Goal: Task Accomplishment & Management: Manage account settings

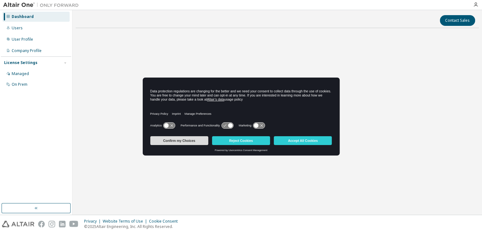
click at [187, 137] on button "Confirm my Choices" at bounding box center [179, 140] width 58 height 9
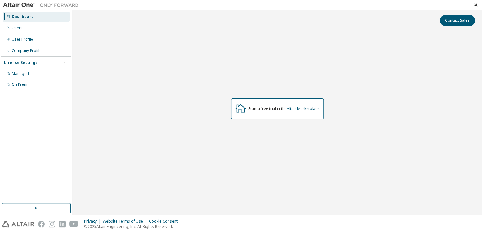
click at [61, 63] on div "License Settings" at bounding box center [36, 63] width 64 height 6
click at [50, 206] on button "button" at bounding box center [36, 208] width 69 height 10
